Goal: Find specific page/section: Find specific page/section

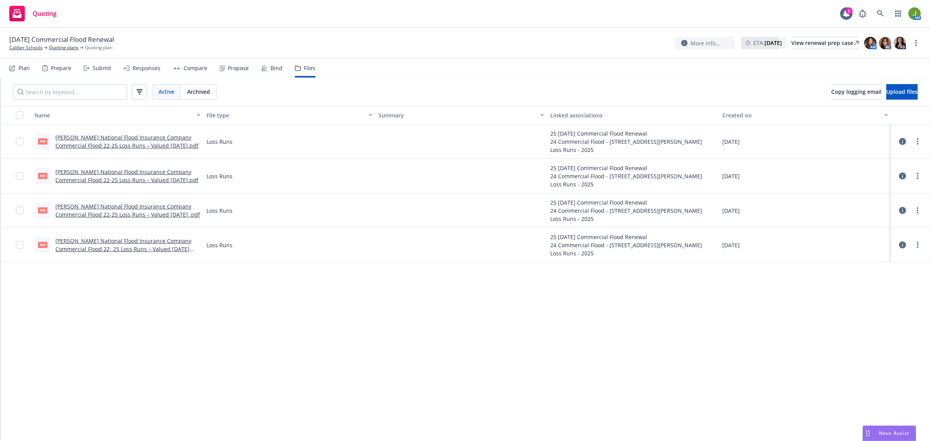
click at [22, 16] on rect at bounding box center [17, 14] width 16 height 16
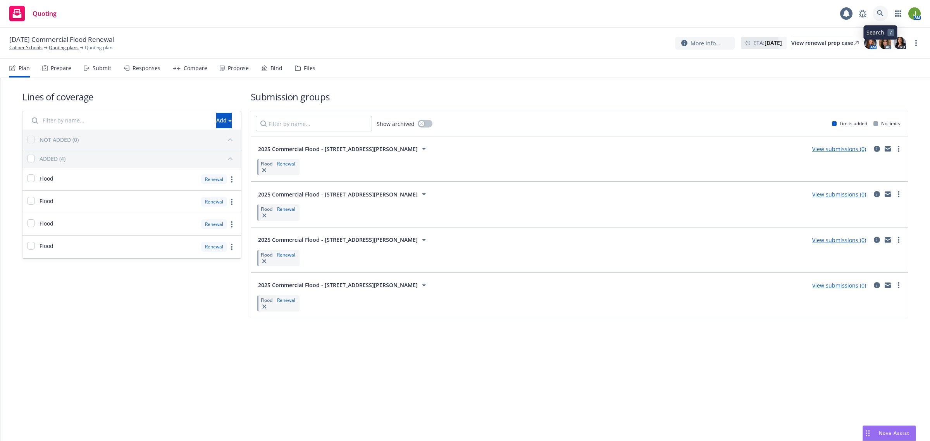
click at [882, 11] on icon at bounding box center [880, 13] width 7 height 7
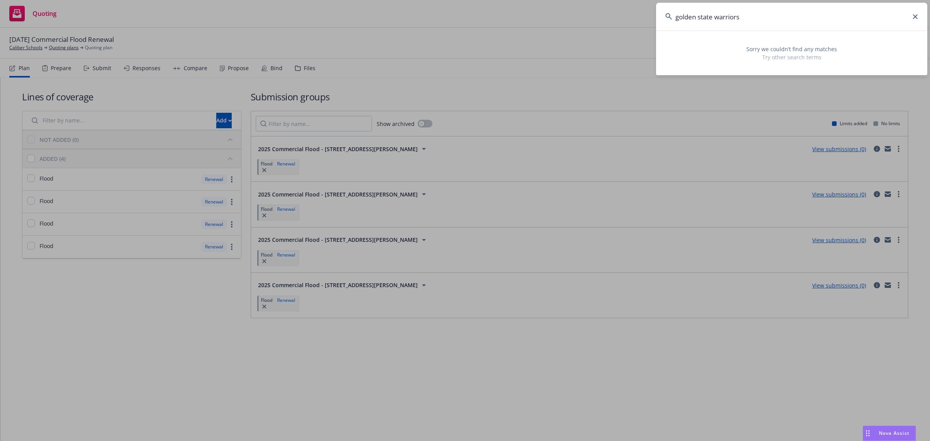
drag, startPoint x: 652, startPoint y: 16, endPoint x: 568, endPoint y: 17, distance: 83.3
click at [570, 17] on div "golden state warriors Sorry we couldn’t find any matches Try other search terms" at bounding box center [465, 220] width 930 height 441
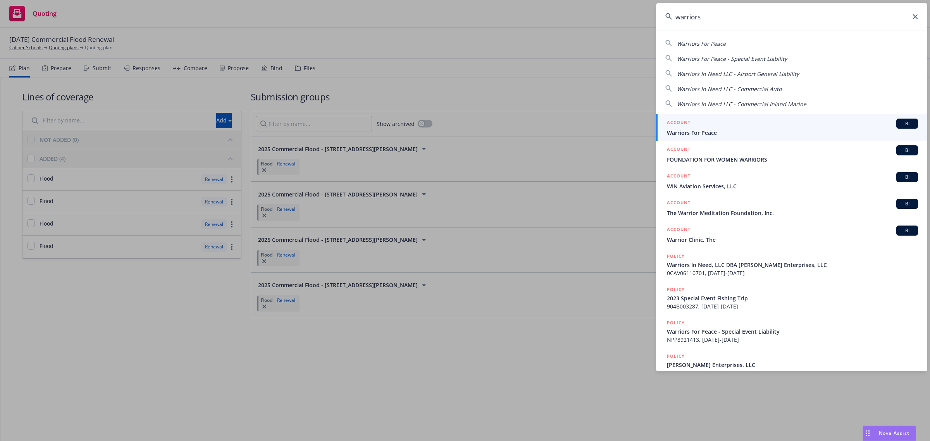
type input "warriors"
